Goal: Task Accomplishment & Management: Use online tool/utility

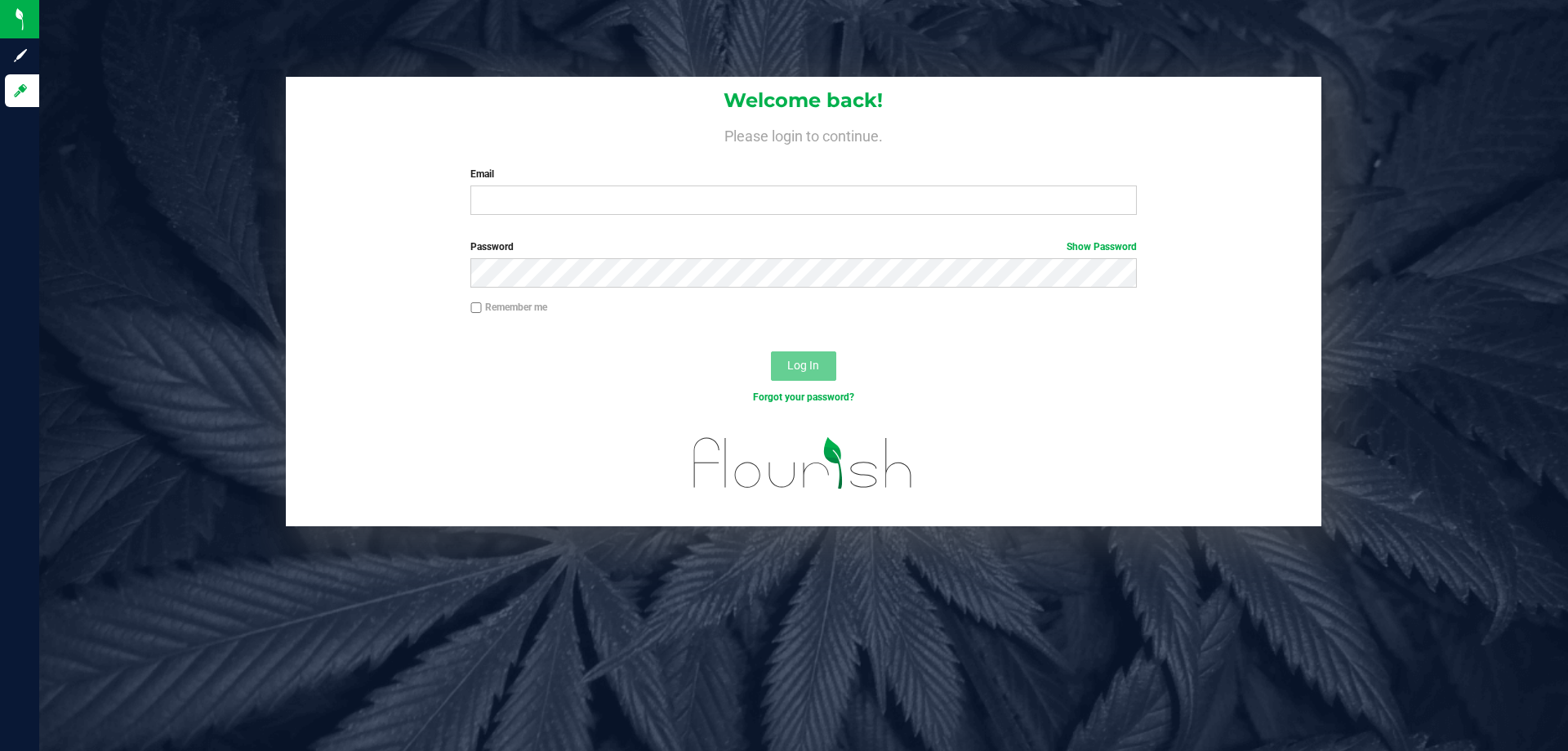
click at [542, 209] on input "Email" at bounding box center [802, 200] width 666 height 30
type input "[EMAIL_ADDRESS][DOMAIN_NAME]"
click at [771, 351] on button "Log In" at bounding box center [803, 366] width 66 height 30
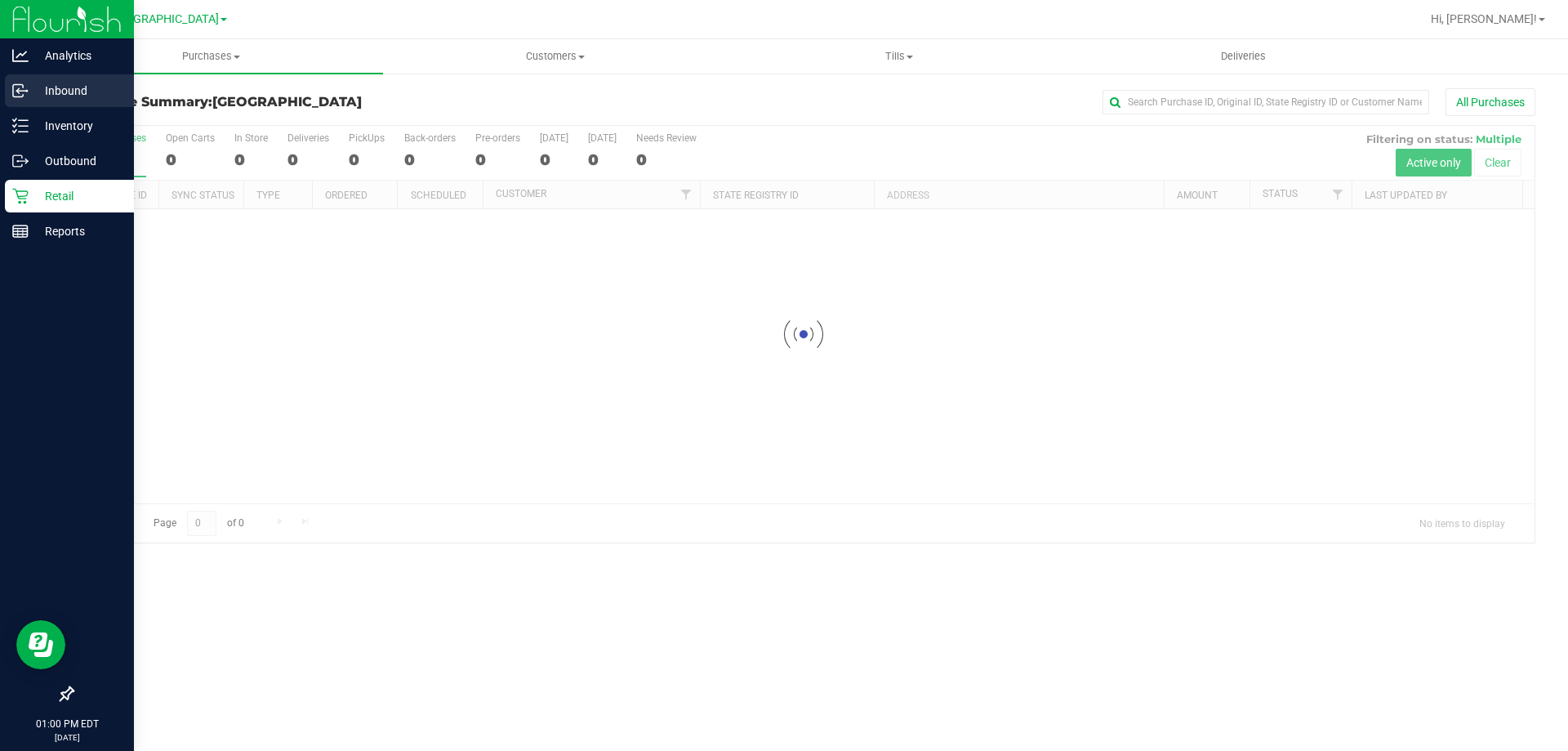
click at [27, 91] on circle at bounding box center [26, 91] width 3 height 3
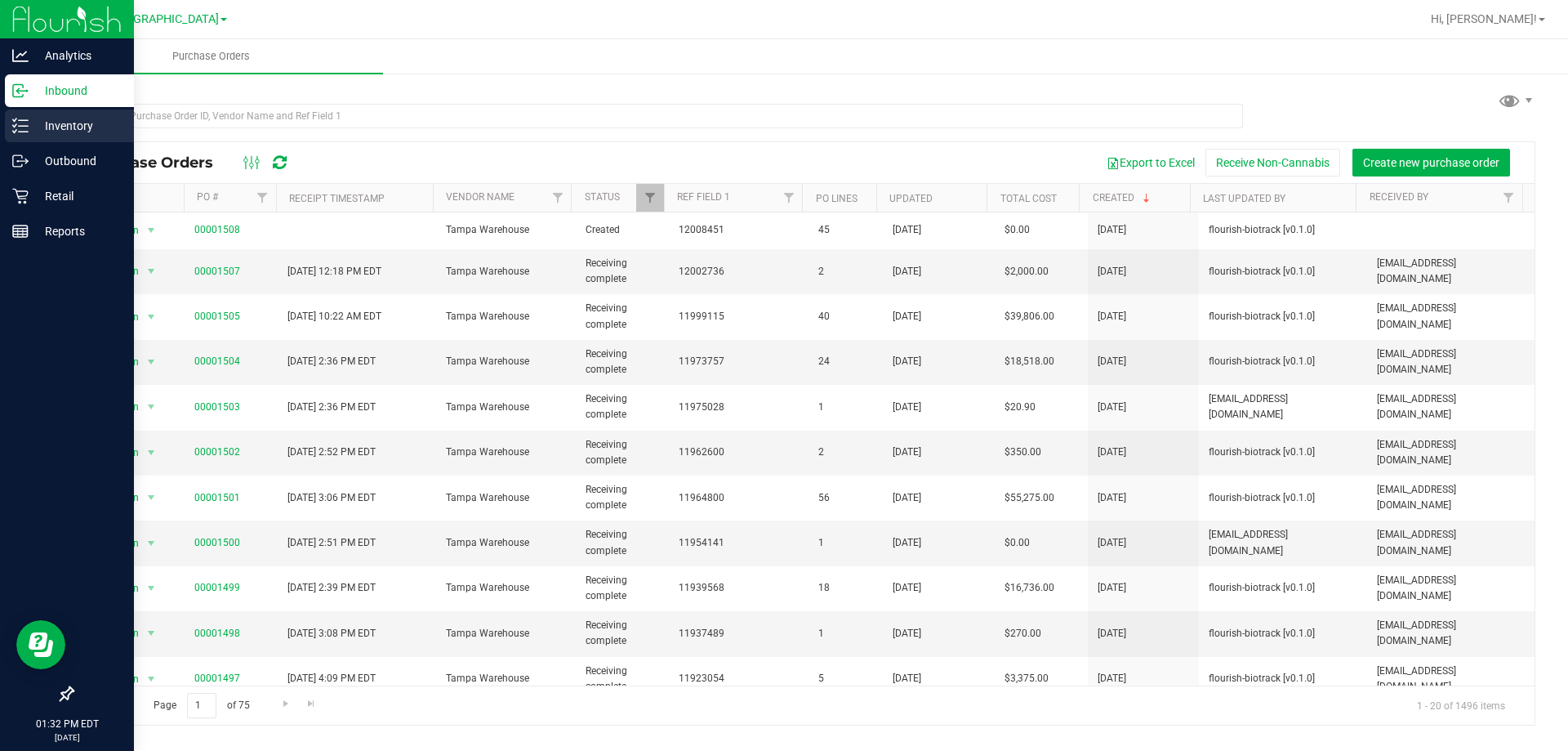
click at [43, 114] on div "Inventory" at bounding box center [69, 125] width 129 height 32
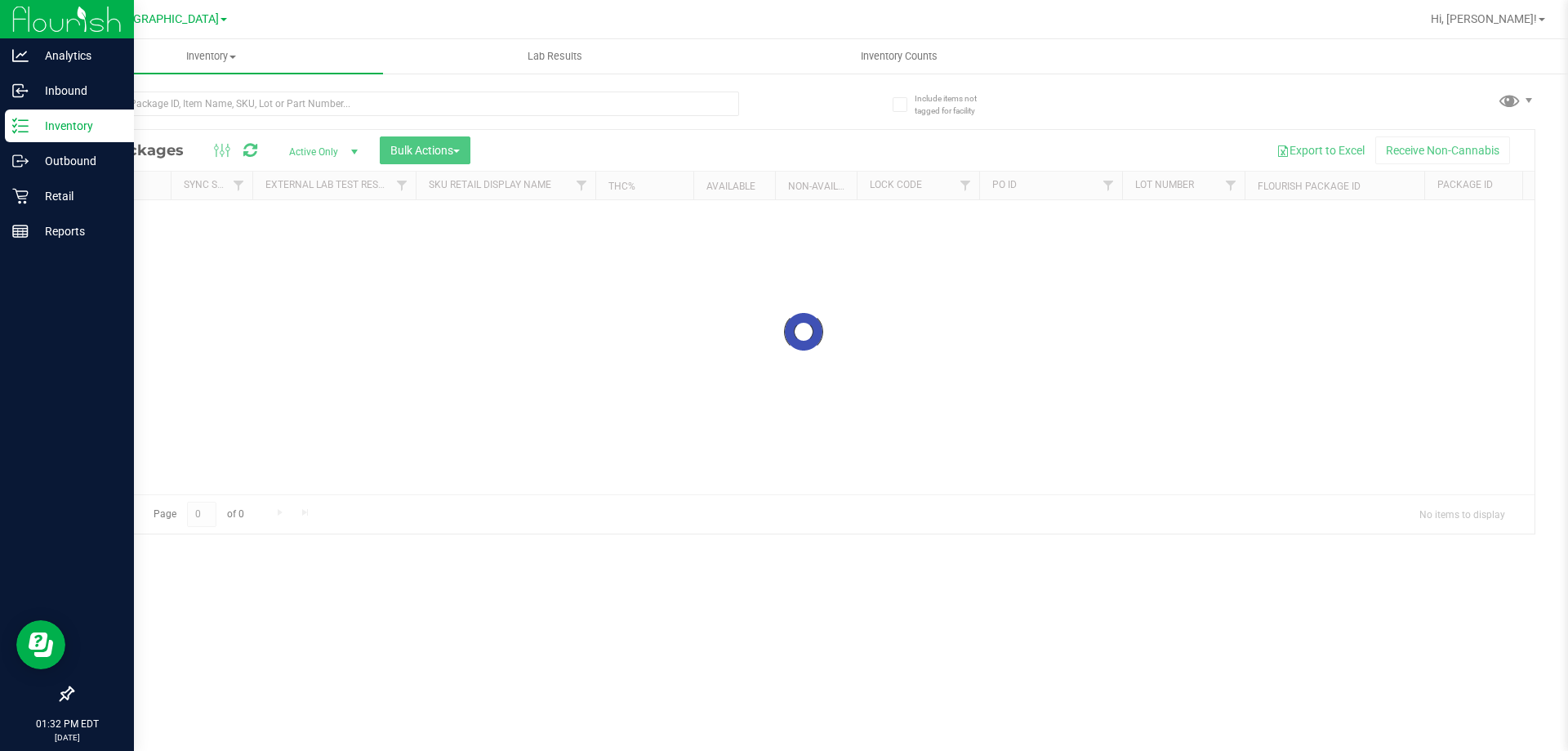
click at [416, 146] on div at bounding box center [803, 332] width 1462 height 404
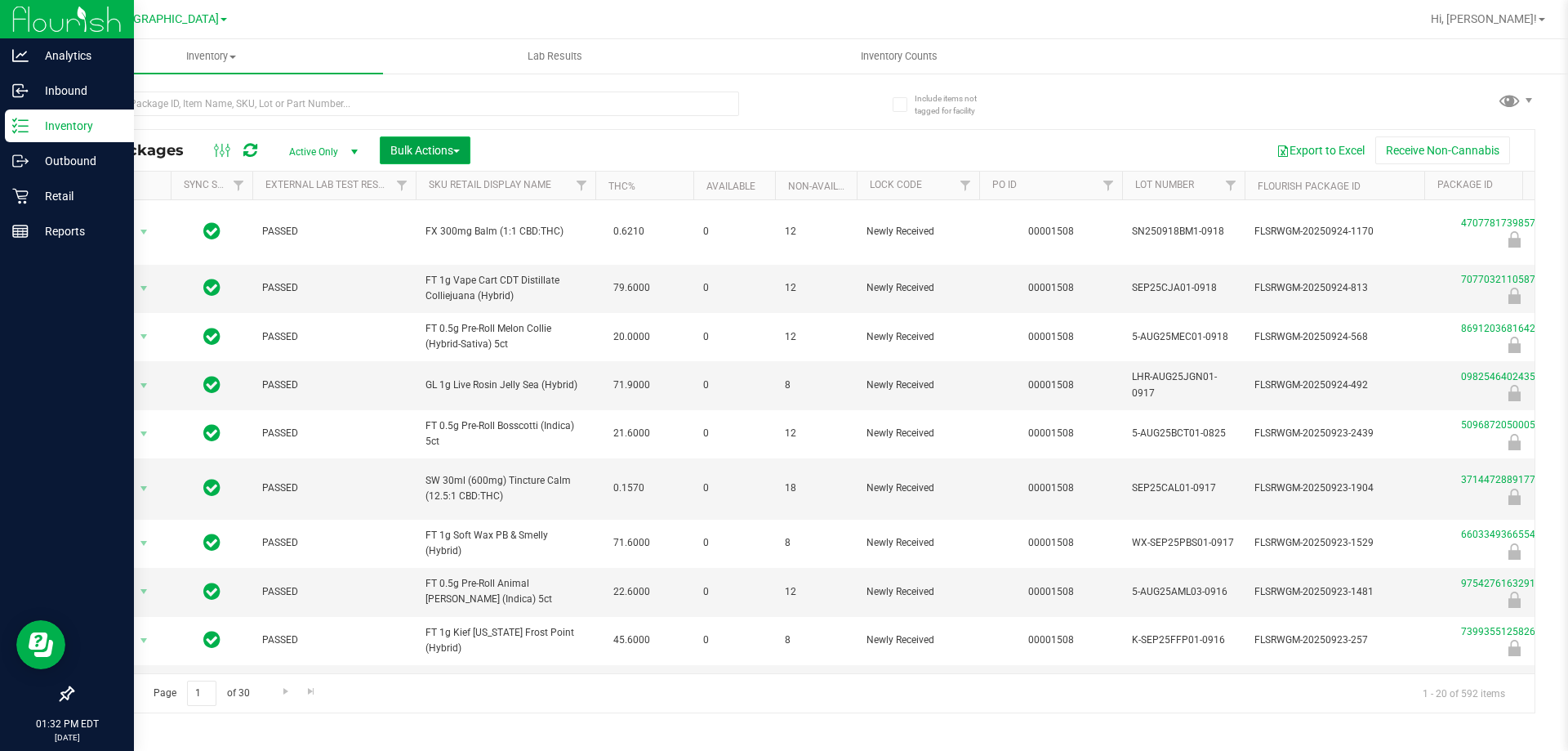
click at [440, 148] on span "Bulk Actions" at bounding box center [425, 151] width 69 height 13
click at [440, 309] on span "Lock/Unlock packages" at bounding box center [445, 307] width 112 height 13
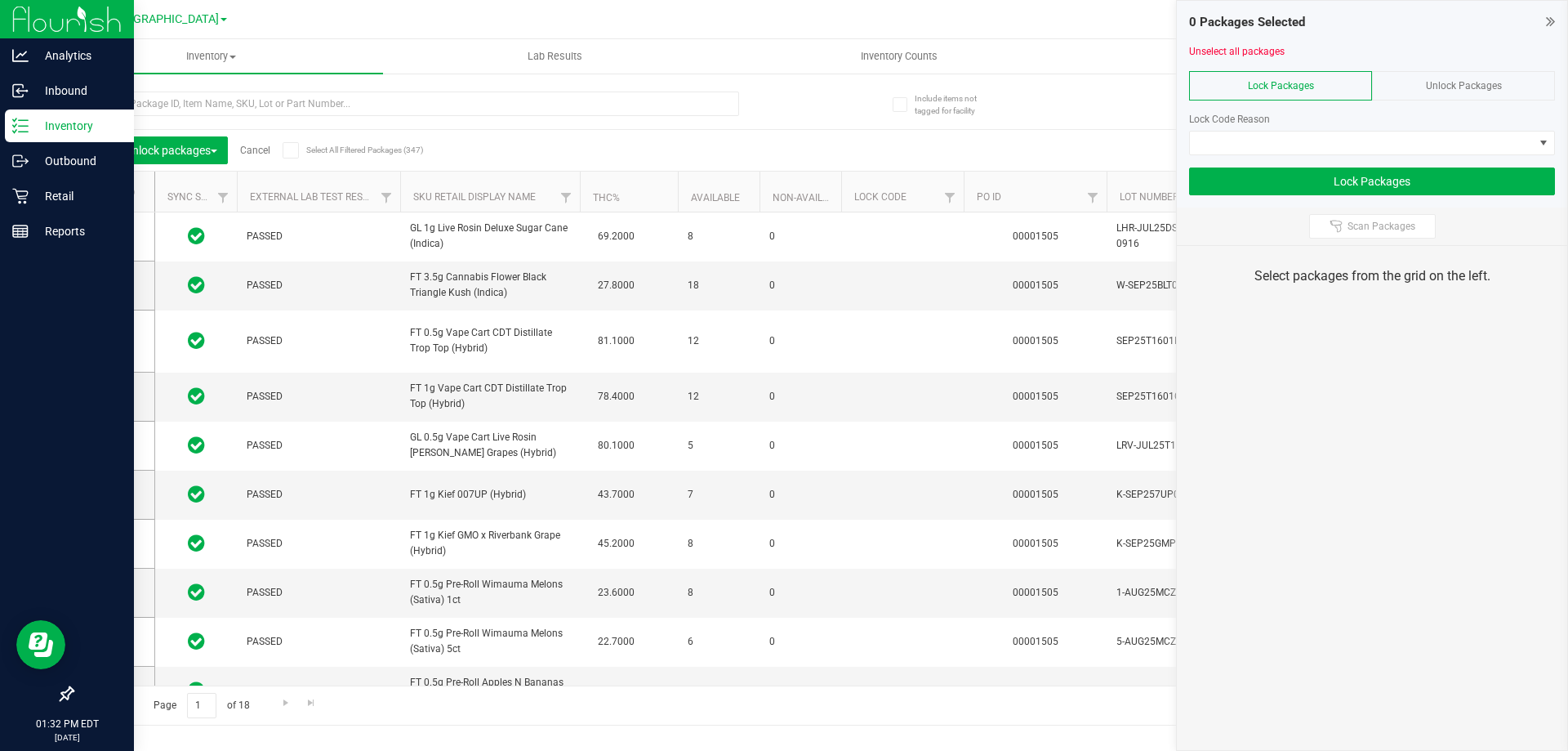
click at [1435, 82] on span "Unlock Packages" at bounding box center [1464, 86] width 76 height 11
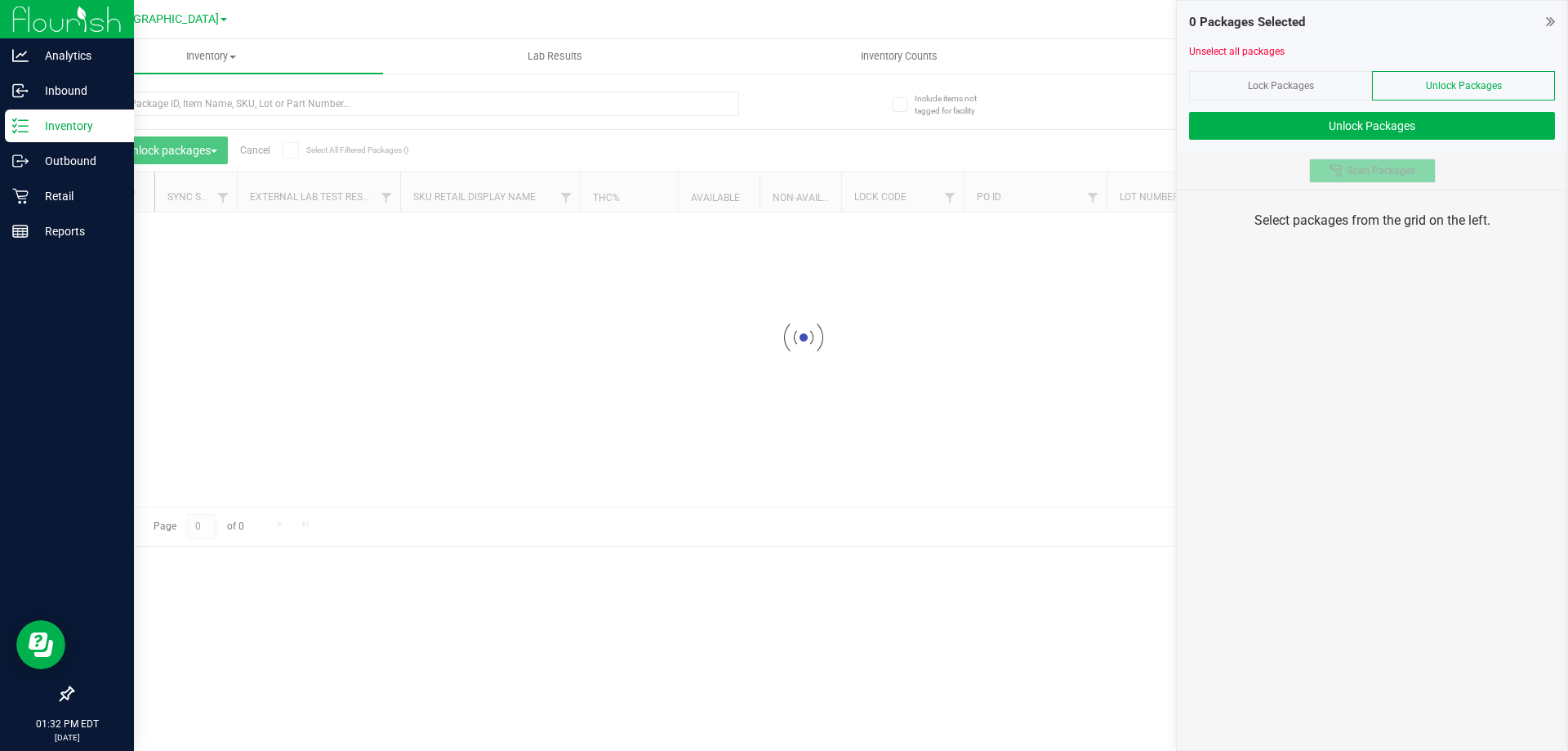
click at [1366, 173] on span "Scan Packages" at bounding box center [1381, 171] width 67 height 13
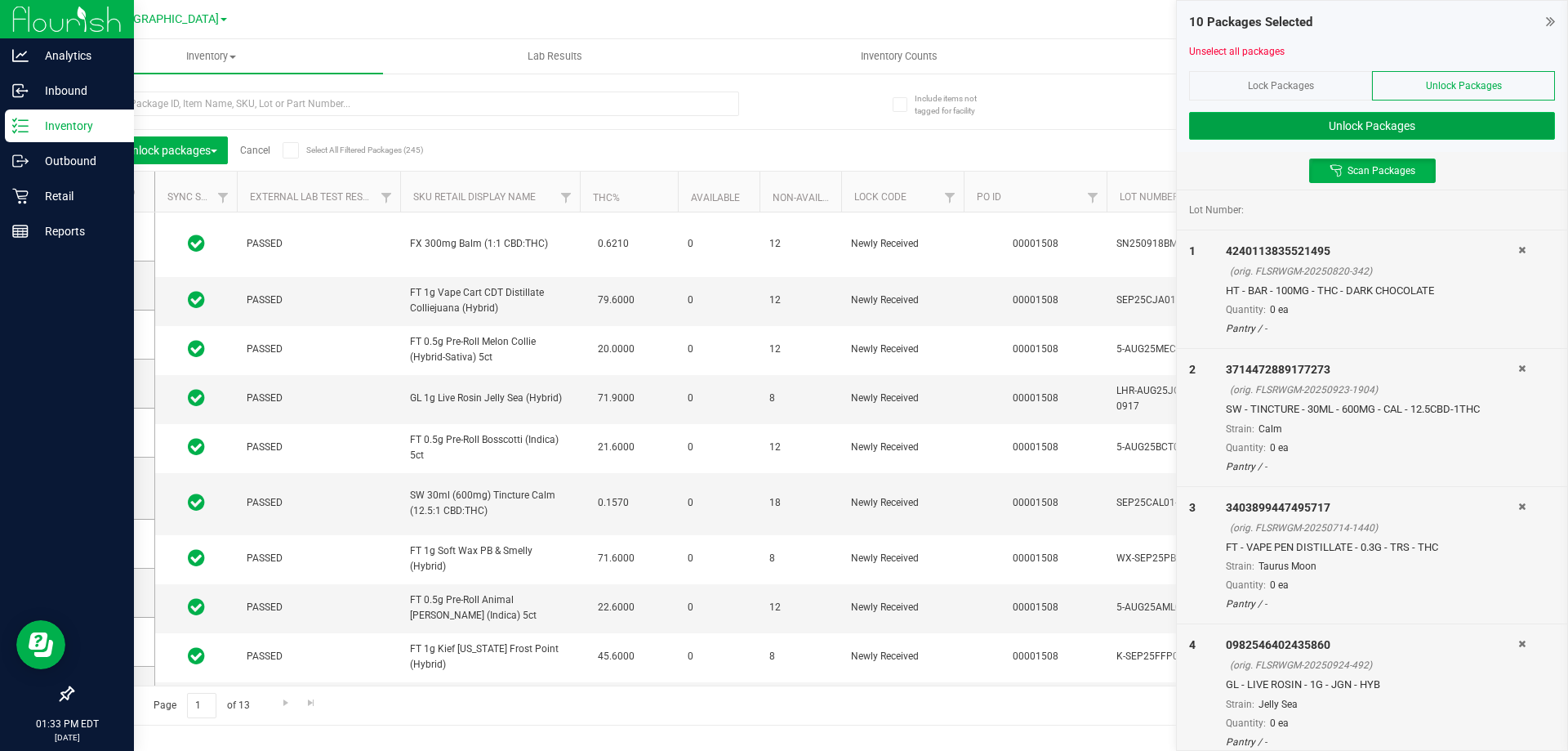
click at [1373, 130] on button "Unlock Packages" at bounding box center [1372, 126] width 366 height 28
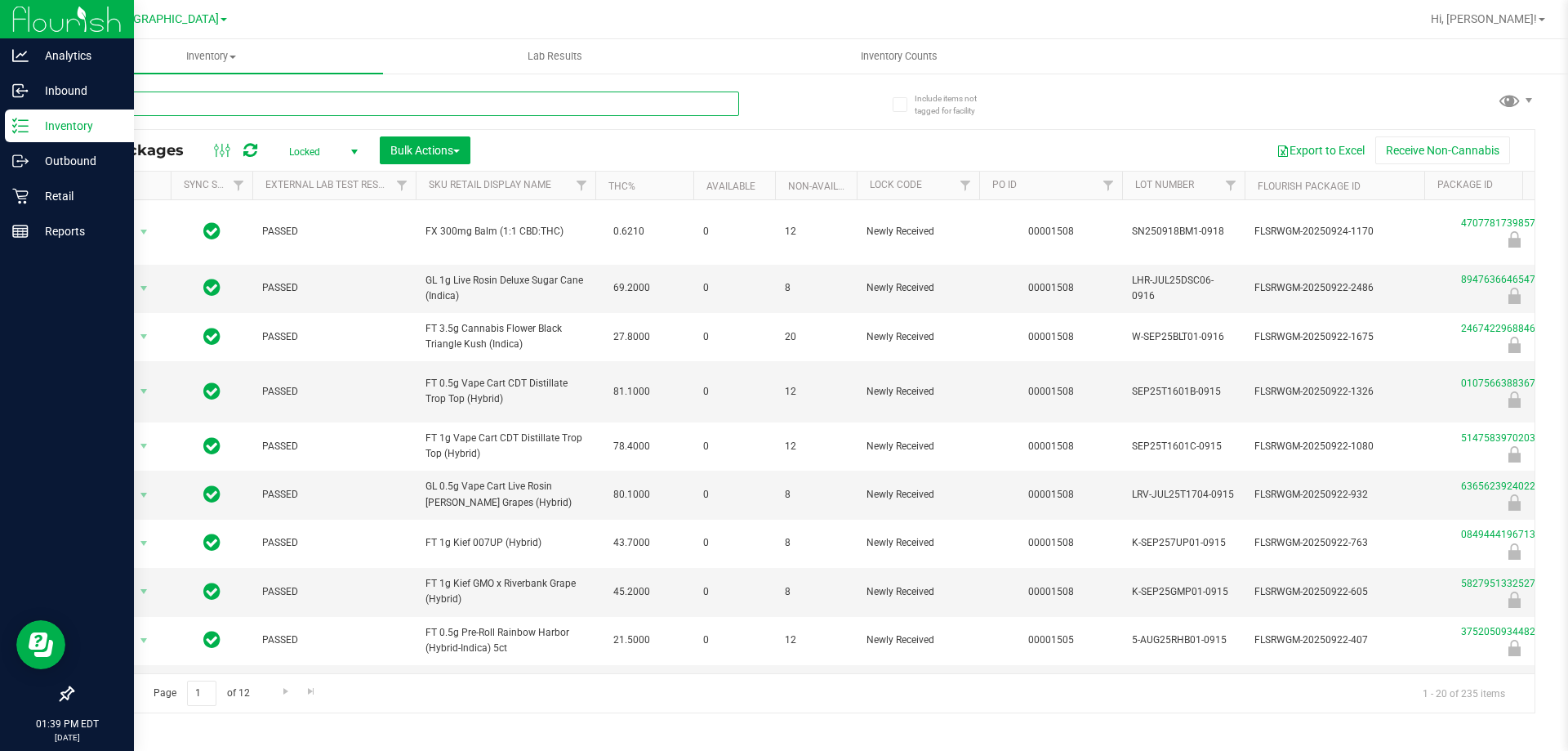
click at [350, 101] on input "text" at bounding box center [405, 103] width 667 height 25
type input "pia"
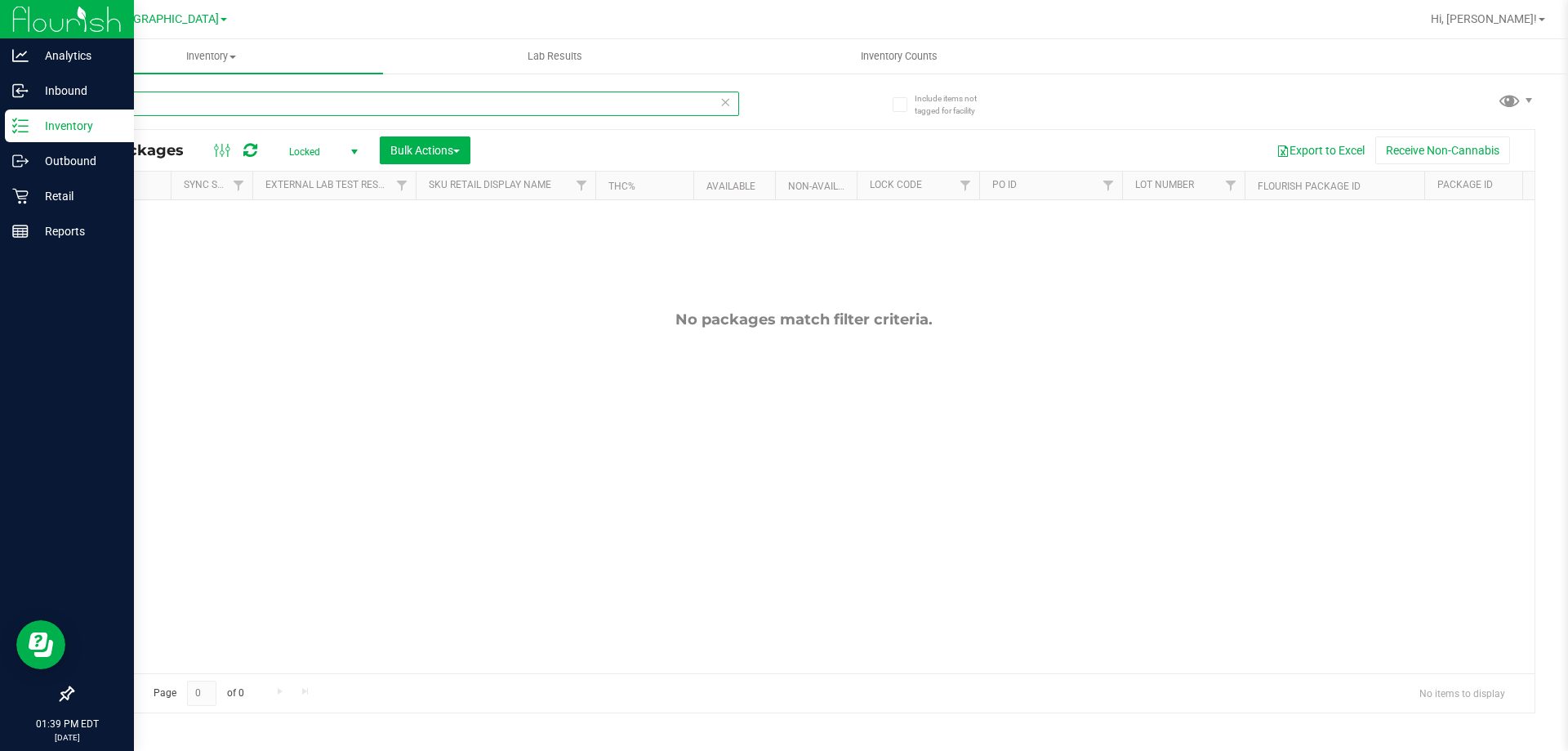
click at [356, 110] on input "pia" at bounding box center [405, 103] width 667 height 25
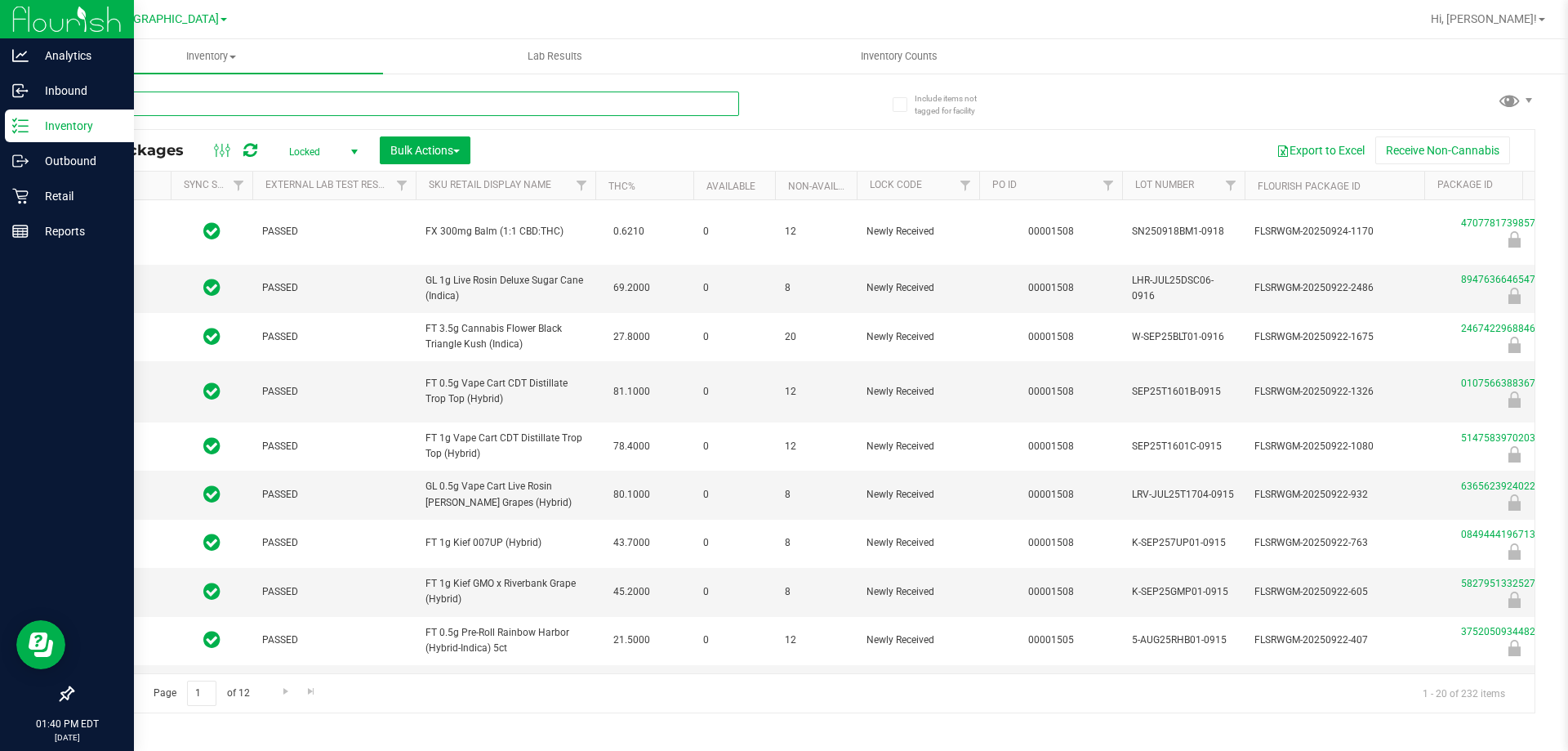
type input "[DATE]"
